Goal: Information Seeking & Learning: Learn about a topic

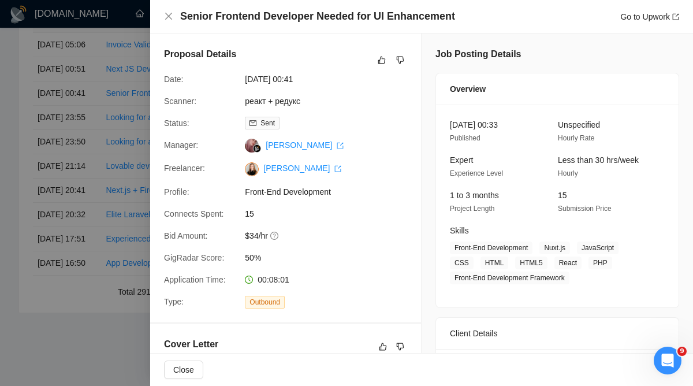
click at [159, 90] on div "Proposal Details Date: [DATE] 00:41 Scanner: реакт + редукс Status: Sent Manage…" at bounding box center [285, 178] width 271 height 289
click at [121, 98] on div at bounding box center [346, 193] width 693 height 386
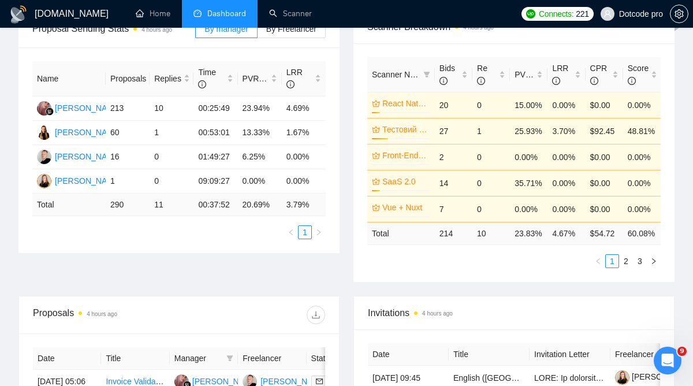
scroll to position [0, 0]
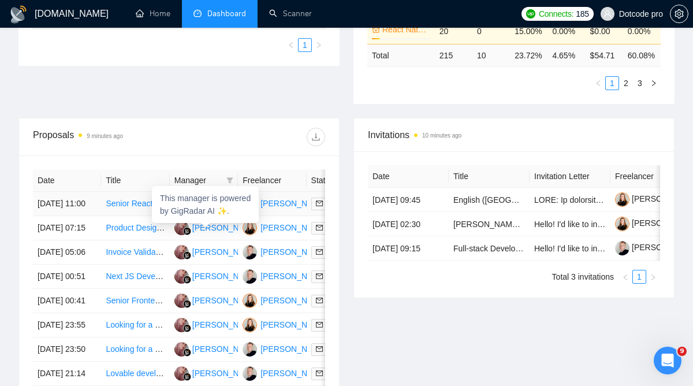
scroll to position [400, 0]
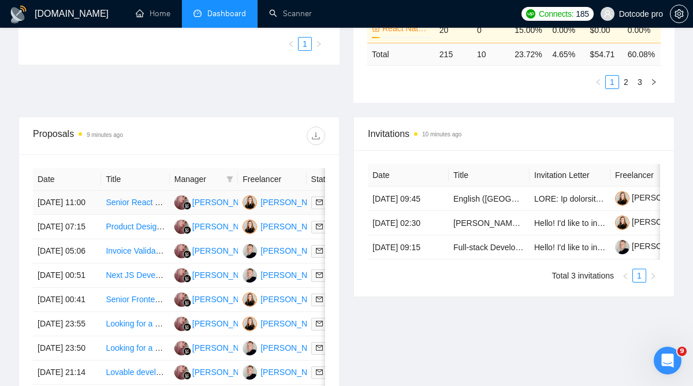
click at [102, 215] on td "Senior React Developer Needed for Browser Extension Project" at bounding box center [135, 203] width 68 height 24
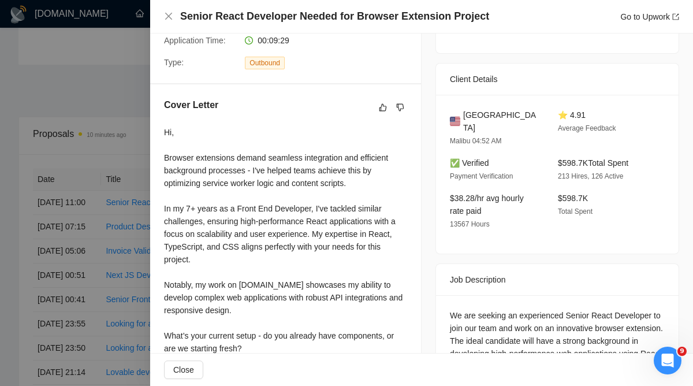
scroll to position [243, 0]
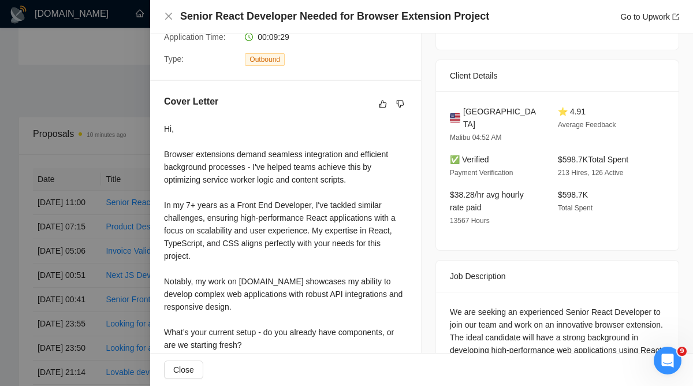
click at [123, 207] on div at bounding box center [346, 193] width 693 height 386
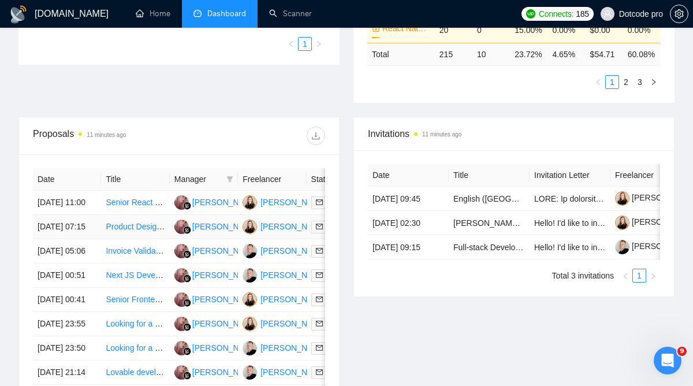
click at [84, 239] on td "04 Sep, 2025 07:15" at bounding box center [67, 227] width 68 height 24
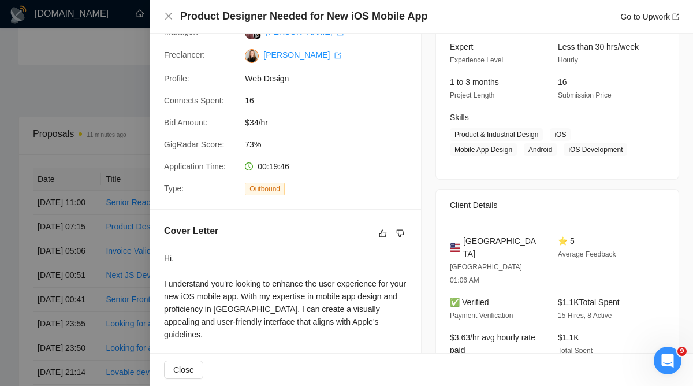
scroll to position [133, 0]
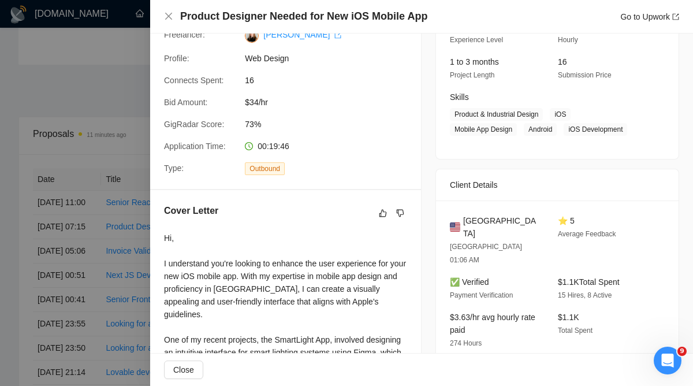
click at [58, 234] on div at bounding box center [346, 193] width 693 height 386
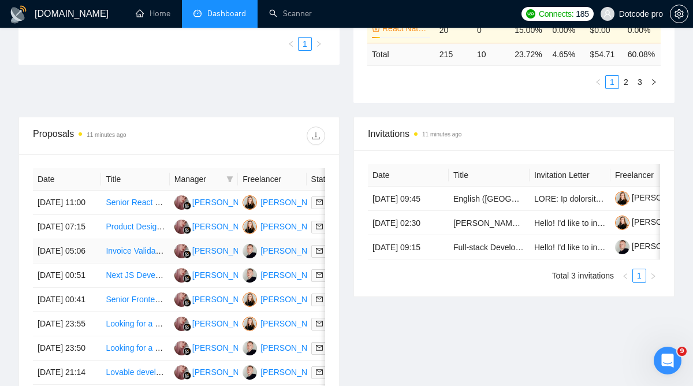
click at [62, 264] on td "[DATE] 05:06" at bounding box center [67, 251] width 68 height 24
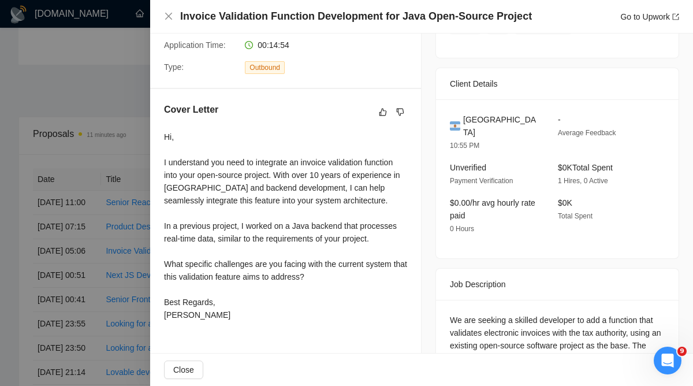
scroll to position [237, 0]
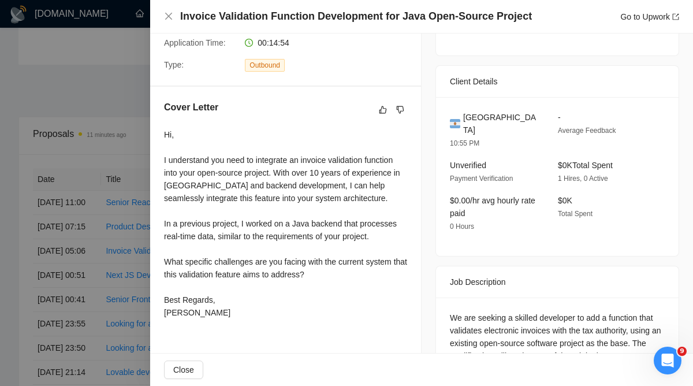
click at [99, 262] on div at bounding box center [346, 193] width 693 height 386
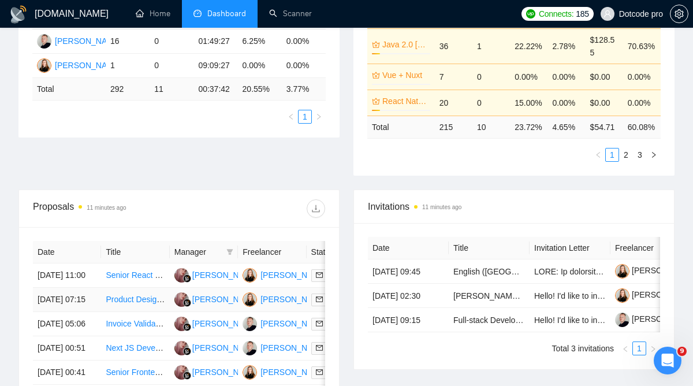
scroll to position [0, 0]
